Goal: Transaction & Acquisition: Purchase product/service

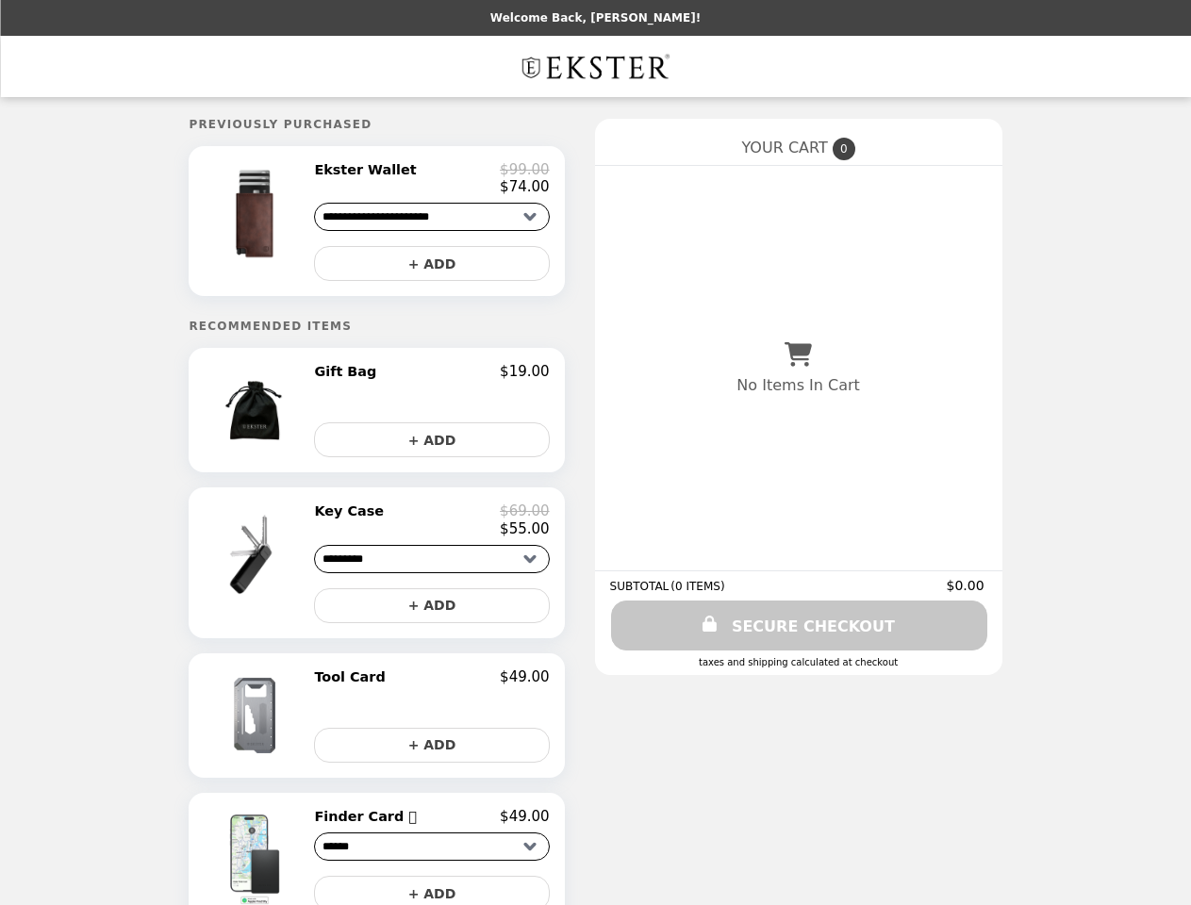
click at [282, 224] on img at bounding box center [257, 214] width 110 height 106
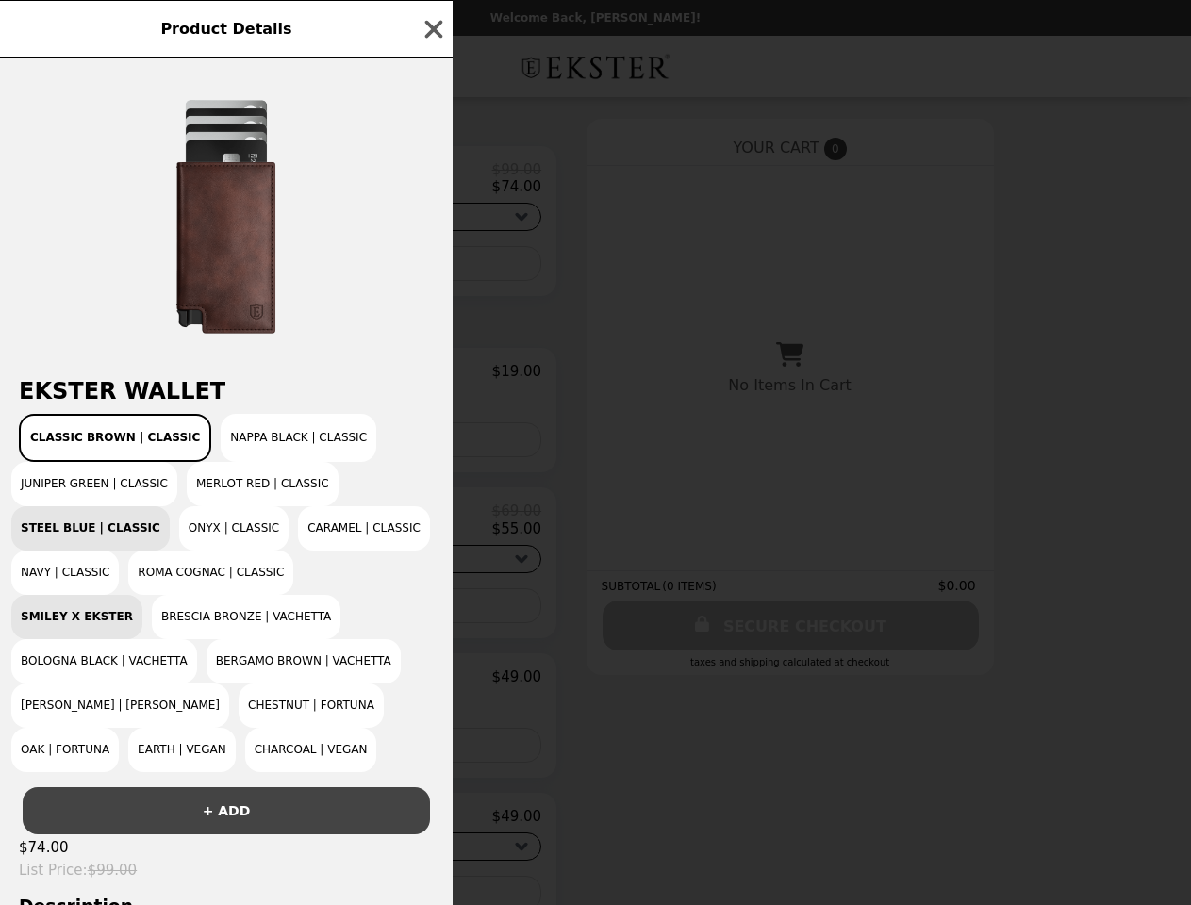
click at [431, 182] on div "Product Details Ekster Wallet Classic Brown | Classic Nappa Black | Classic Jun…" at bounding box center [595, 452] width 1191 height 905
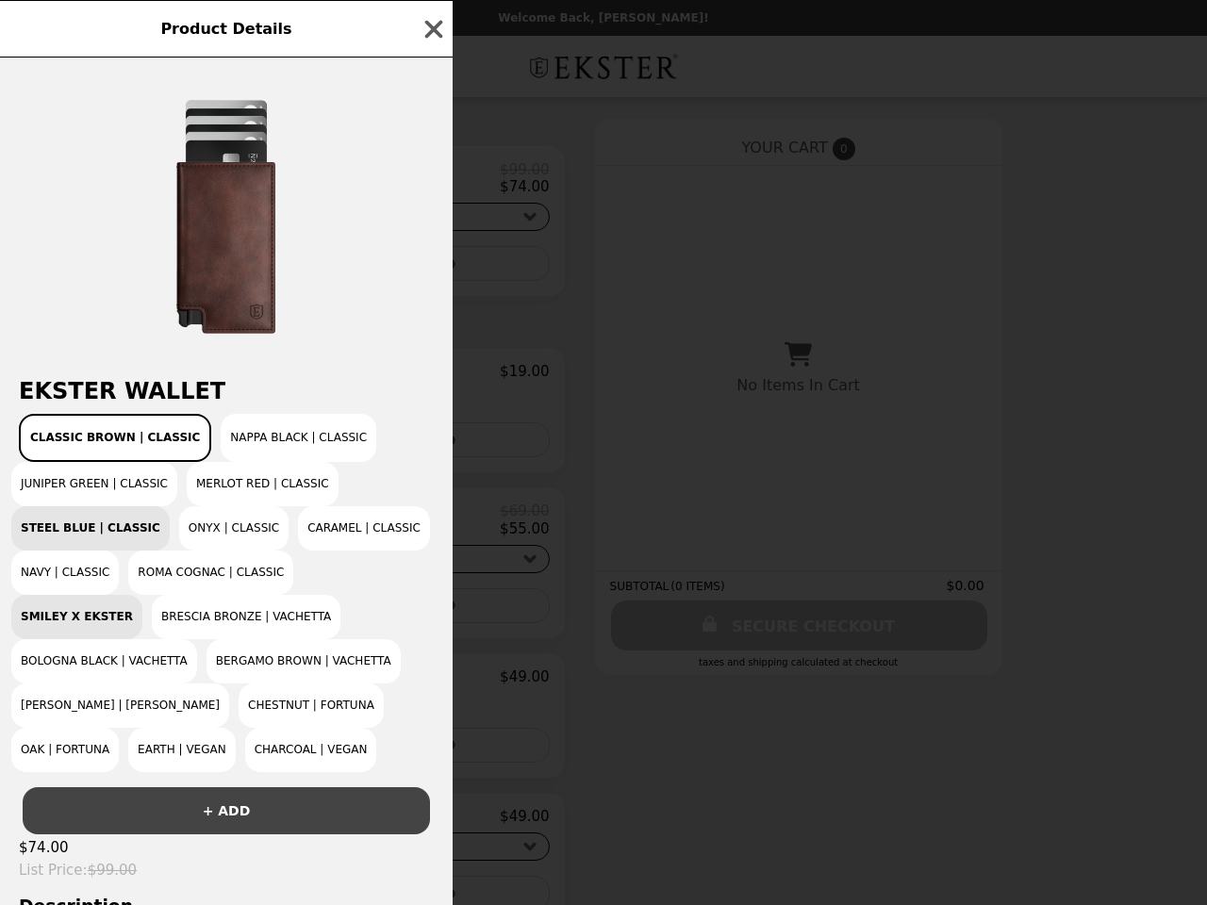
click at [431, 269] on div at bounding box center [226, 209] width 453 height 302
click at [282, 418] on div "Product Details Ekster Wallet Classic Brown | Classic Nappa Black | Classic Jun…" at bounding box center [603, 452] width 1207 height 905
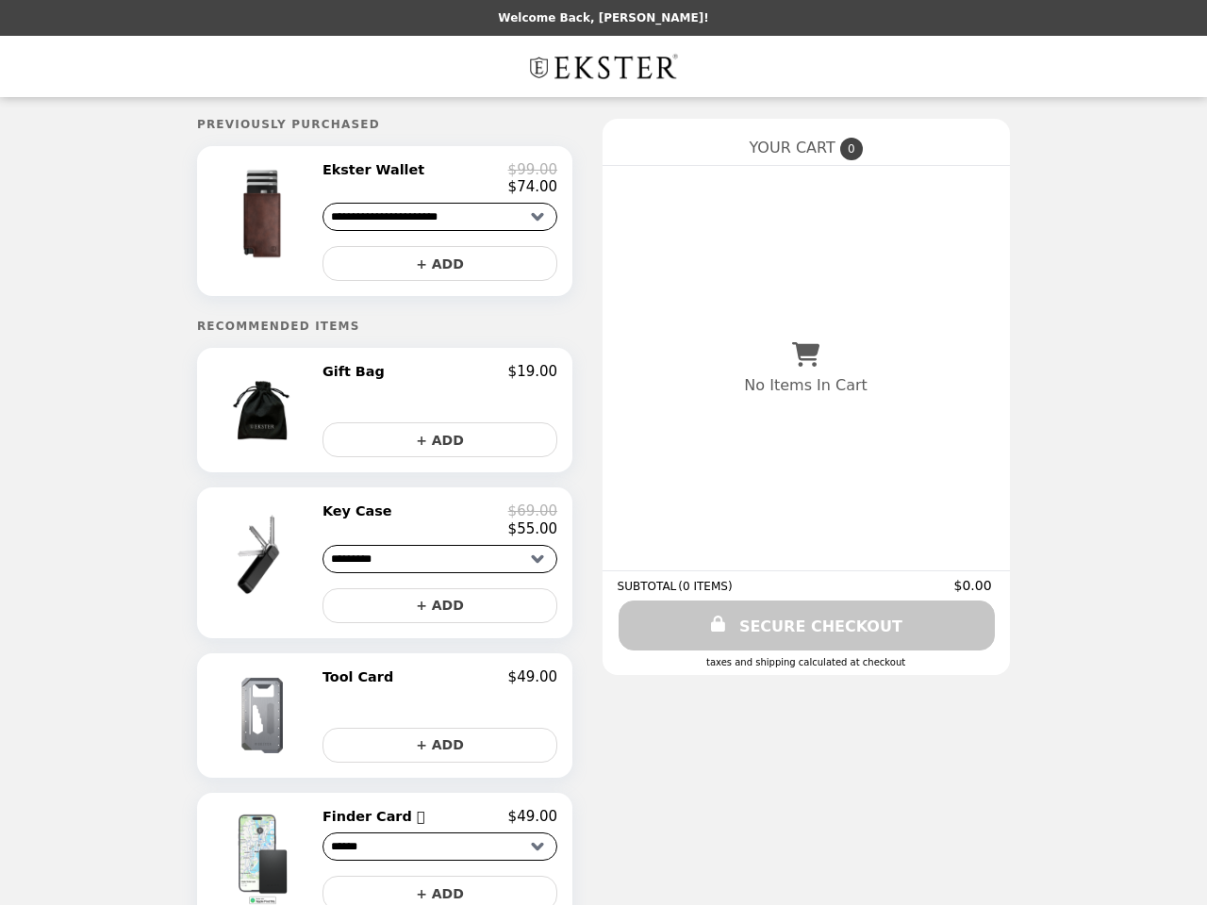
click at [431, 380] on div "Gift Bag $19.00" at bounding box center [440, 371] width 235 height 17
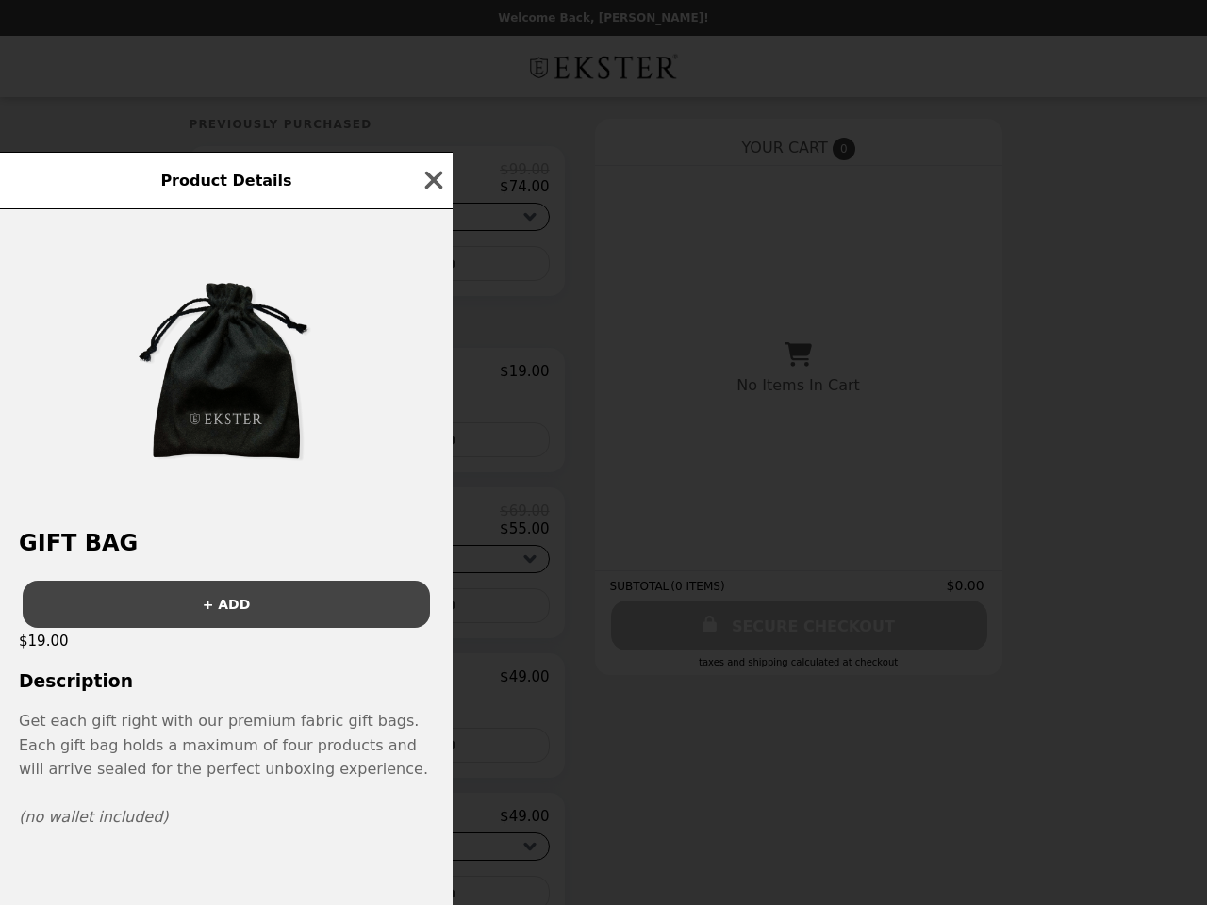
click at [282, 572] on div "+ ADD" at bounding box center [226, 597] width 453 height 62
click at [431, 529] on div "Product Details Gift Bag + ADD $19.00 Description Get each gift right with our …" at bounding box center [603, 452] width 1207 height 905
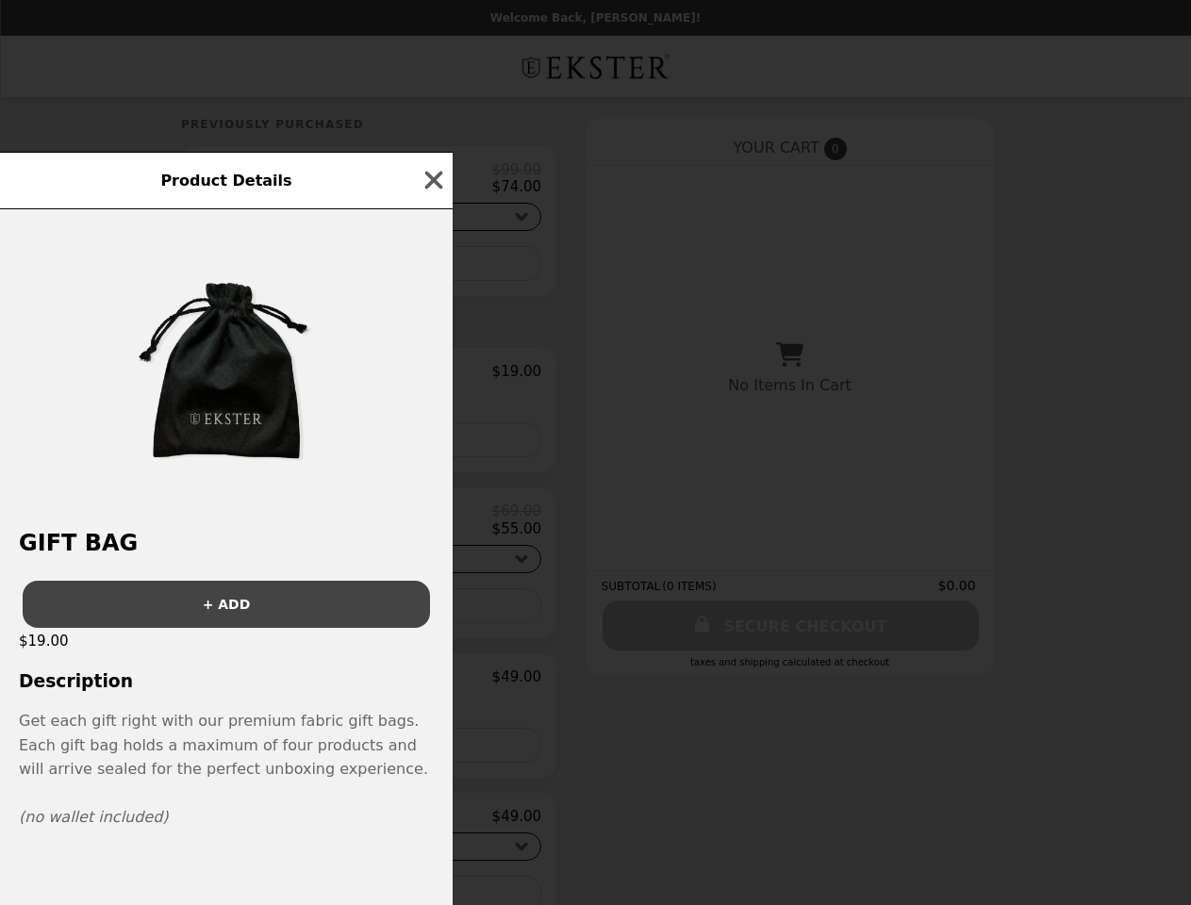
click at [431, 616] on button "+ ADD" at bounding box center [424, 606] width 235 height 35
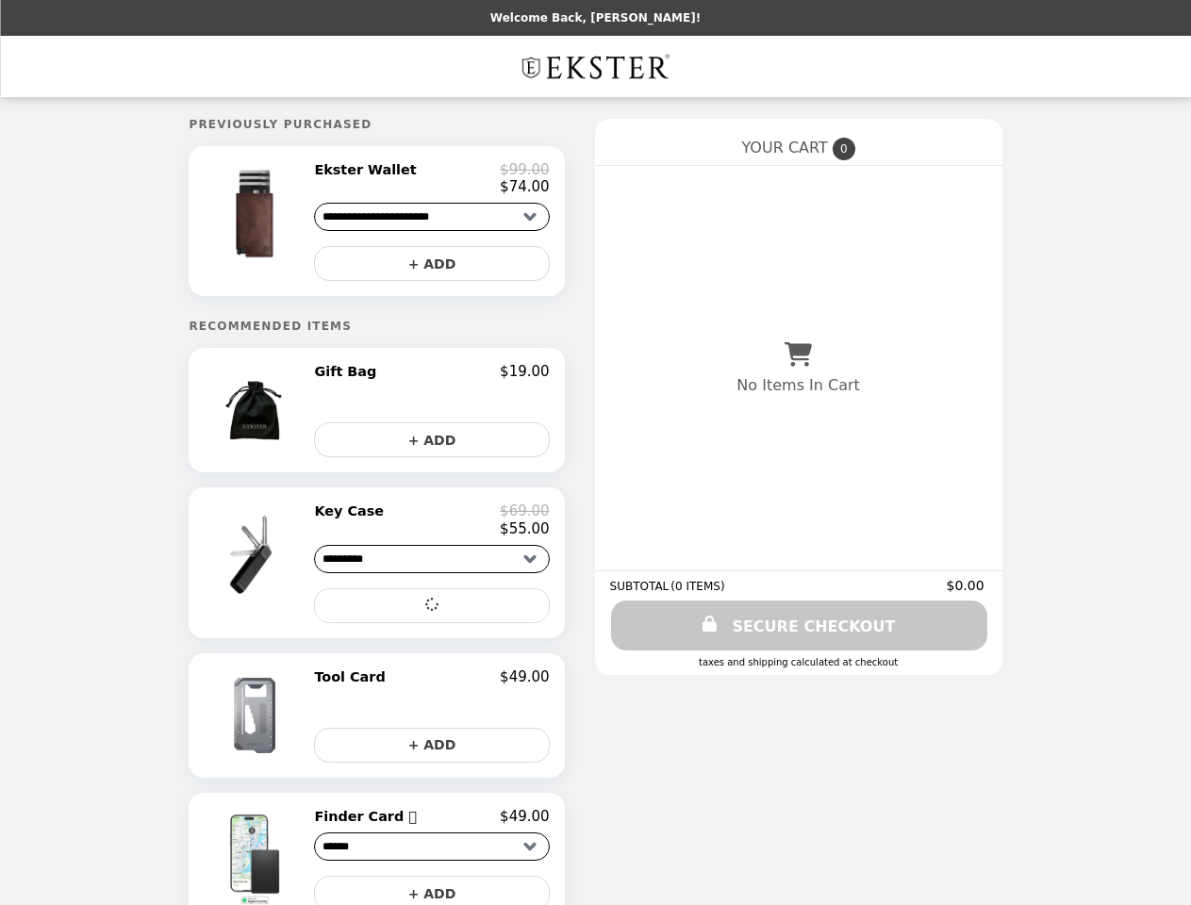
click at [282, 726] on img at bounding box center [257, 716] width 99 height 94
